Goal: Task Accomplishment & Management: Use online tool/utility

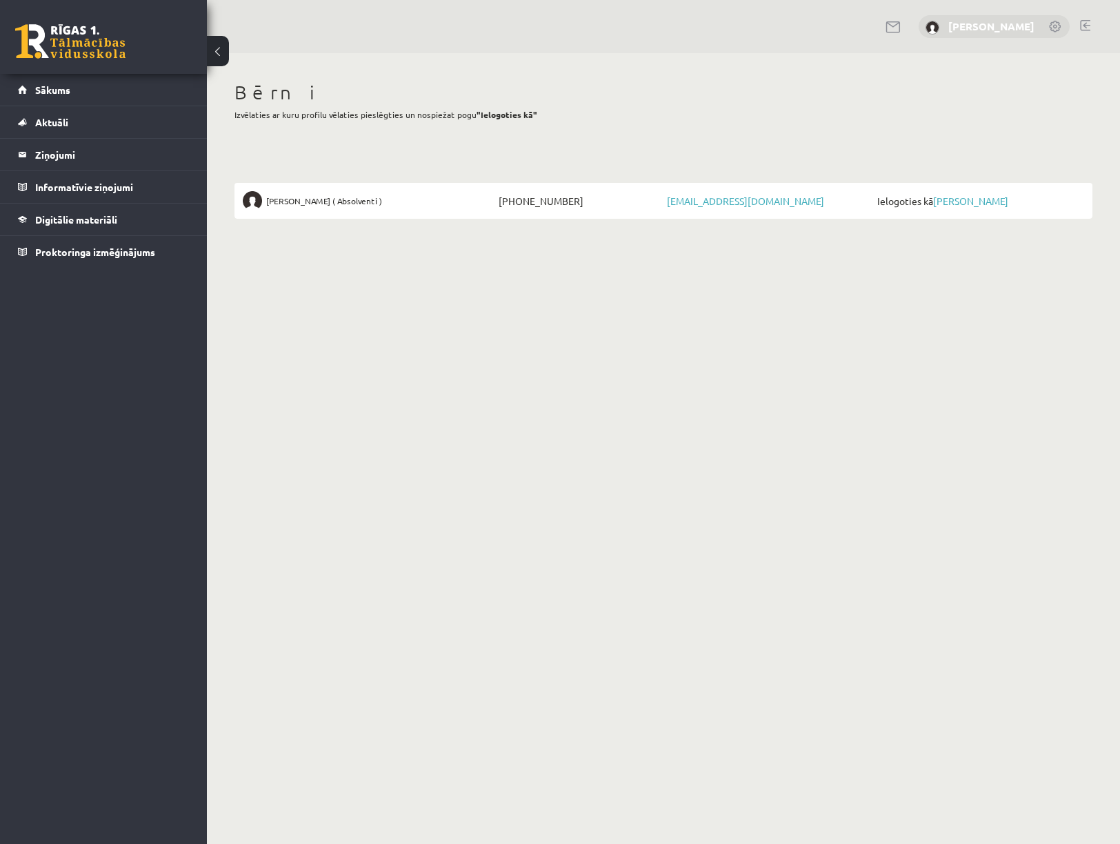
click at [961, 26] on link "Vadims Kolmakovs" at bounding box center [992, 26] width 86 height 14
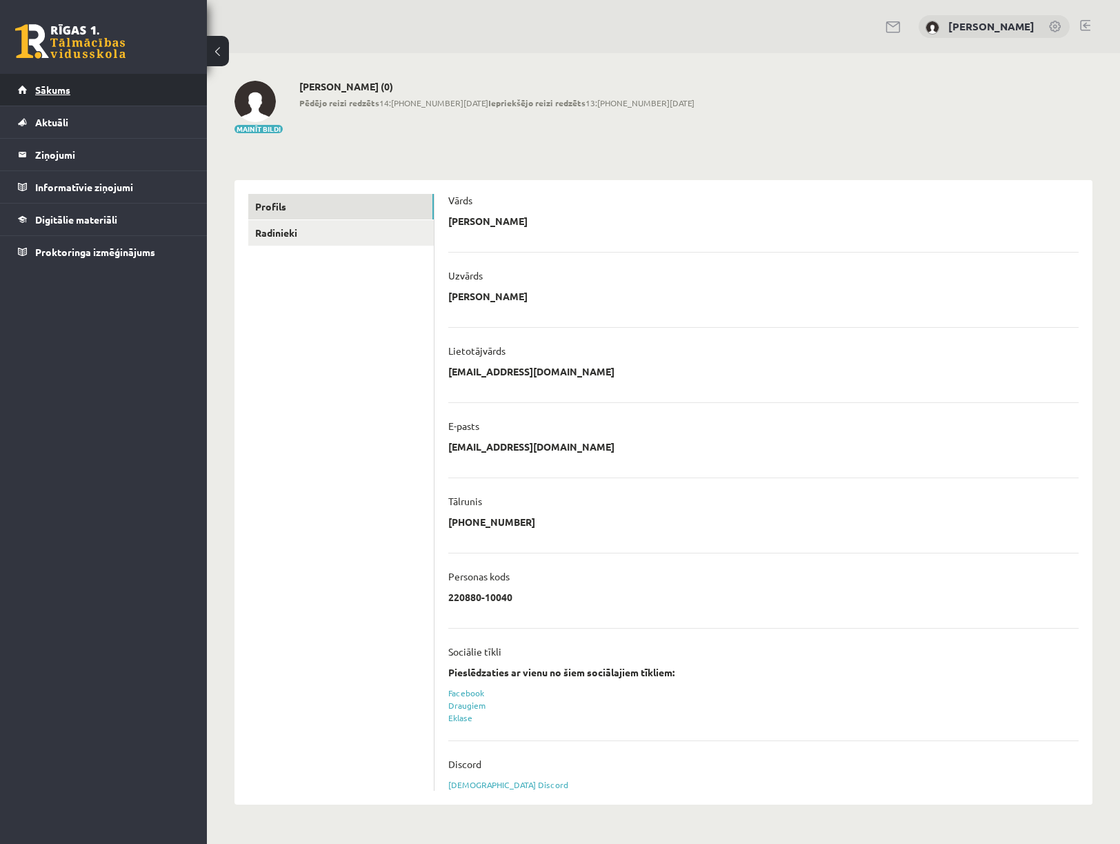
click at [60, 83] on link "Sākums" at bounding box center [104, 90] width 172 height 32
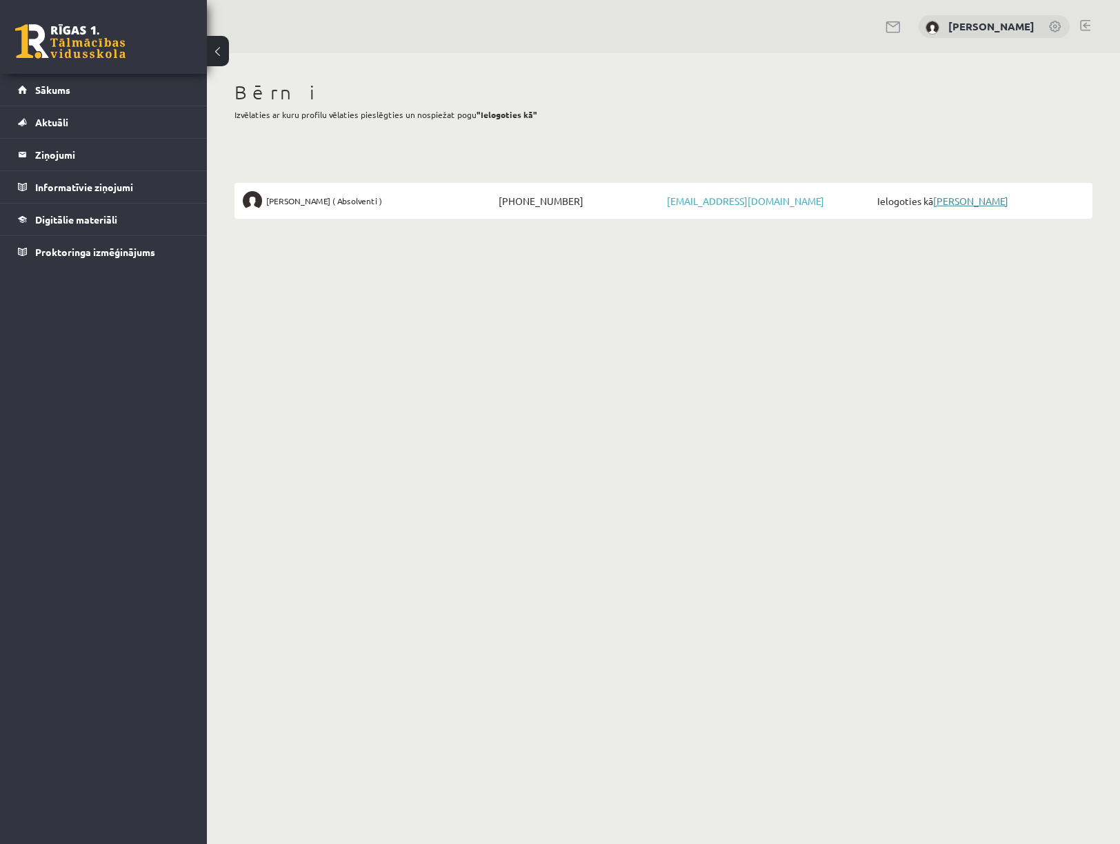
click at [983, 200] on link "[PERSON_NAME]" at bounding box center [970, 201] width 75 height 12
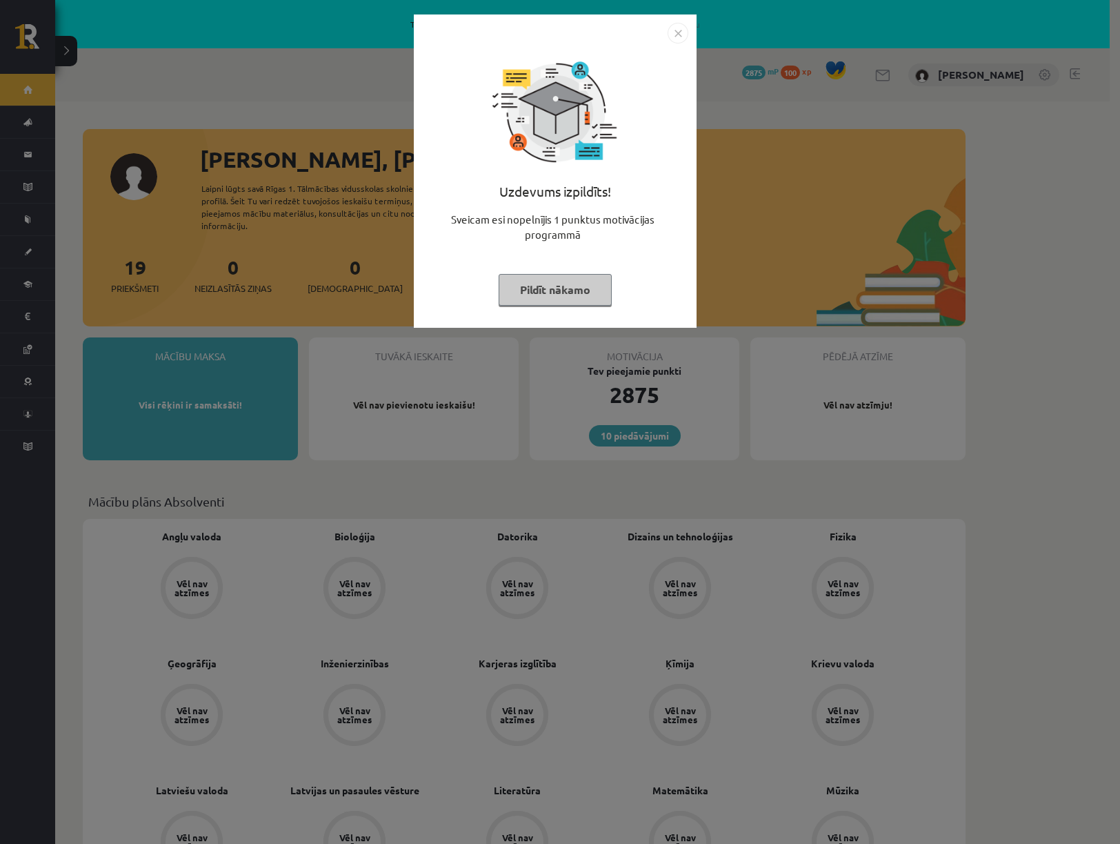
click at [554, 291] on button "Pildīt nākamo" at bounding box center [555, 290] width 113 height 32
